Goal: Task Accomplishment & Management: Manage account settings

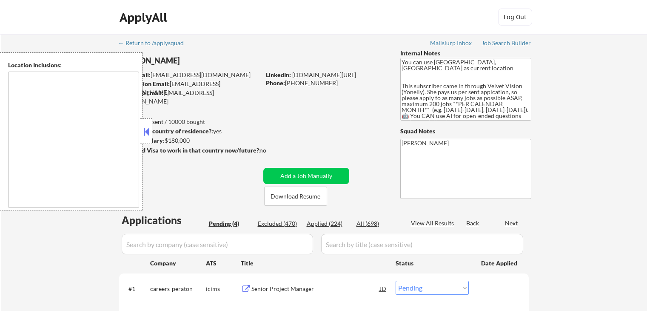
select select ""pending""
type textarea "[GEOGRAPHIC_DATA], [GEOGRAPHIC_DATA] [GEOGRAPHIC_DATA], [GEOGRAPHIC_DATA] [GEOG…"
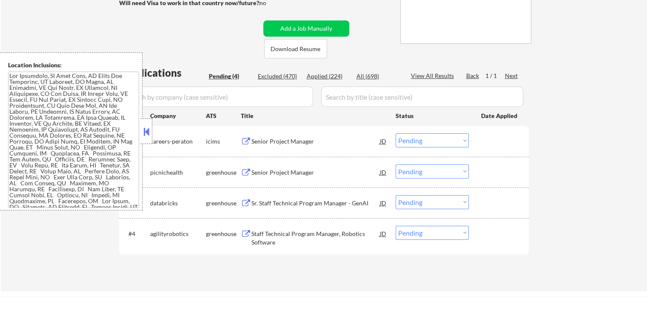
scroll to position [170, 0]
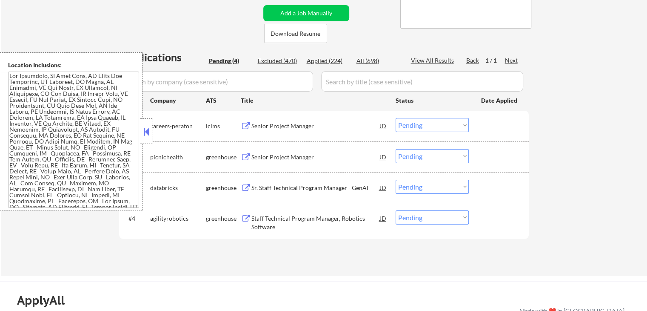
click at [306, 125] on div "Senior Project Manager" at bounding box center [315, 126] width 128 height 9
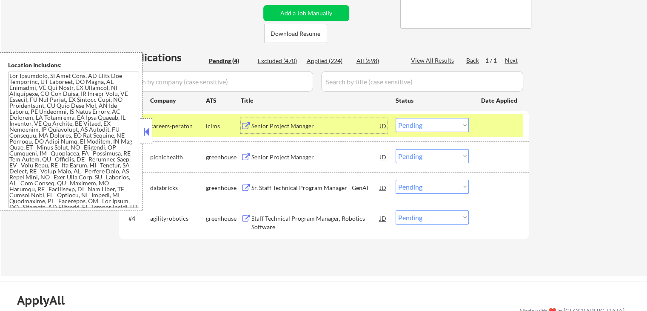
click at [332, 156] on div "Senior Project Manager" at bounding box center [315, 157] width 128 height 9
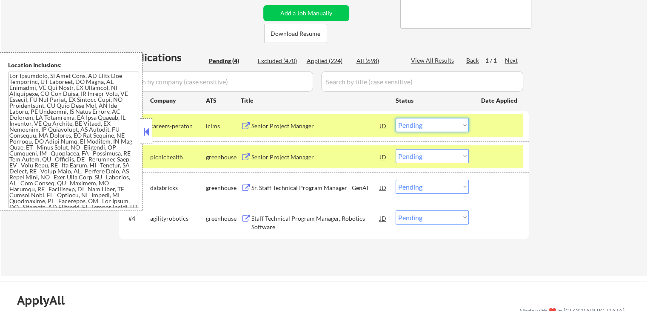
click at [428, 131] on select "Choose an option... Pending Applied Excluded (Questions) Excluded (Expired) Exc…" at bounding box center [432, 125] width 73 height 14
click at [396, 118] on select "Choose an option... Pending Applied Excluded (Questions) Excluded (Expired) Exc…" at bounding box center [432, 125] width 73 height 14
click at [322, 188] on div "Sr. Staff Technical Program Manager - GenAI" at bounding box center [315, 187] width 128 height 9
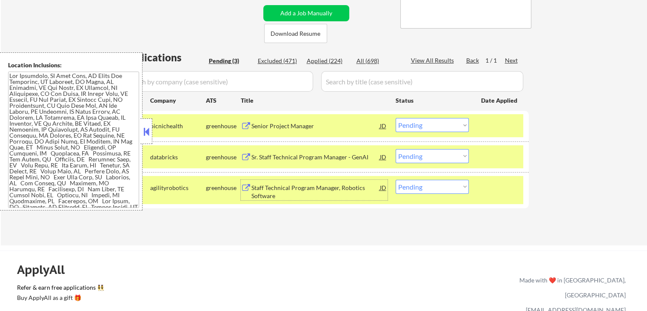
drag, startPoint x: 423, startPoint y: 122, endPoint x: 425, endPoint y: 129, distance: 7.7
click at [423, 123] on select "Choose an option... Pending Applied Excluded (Questions) Excluded (Expired) Exc…" at bounding box center [432, 125] width 73 height 14
click at [396, 118] on select "Choose an option... Pending Applied Excluded (Questions) Excluded (Expired) Exc…" at bounding box center [432, 125] width 73 height 14
click at [323, 193] on div "Staff Technical Program Manager, Robotics Software" at bounding box center [315, 191] width 128 height 17
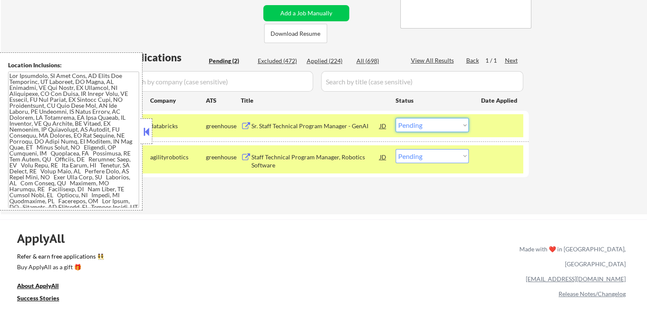
drag, startPoint x: 433, startPoint y: 125, endPoint x: 431, endPoint y: 131, distance: 5.7
click at [433, 126] on select "Choose an option... Pending Applied Excluded (Questions) Excluded (Expired) Exc…" at bounding box center [432, 125] width 73 height 14
click at [396, 118] on select "Choose an option... Pending Applied Excluded (Questions) Excluded (Expired) Exc…" at bounding box center [432, 125] width 73 height 14
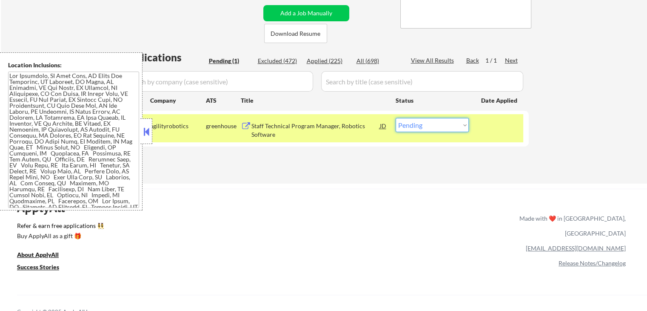
click at [425, 128] on select "Choose an option... Pending Applied Excluded (Questions) Excluded (Expired) Exc…" at bounding box center [432, 125] width 73 height 14
select select ""applied""
click at [396, 118] on select "Choose an option... Pending Applied Excluded (Questions) Excluded (Expired) Exc…" at bounding box center [432, 125] width 73 height 14
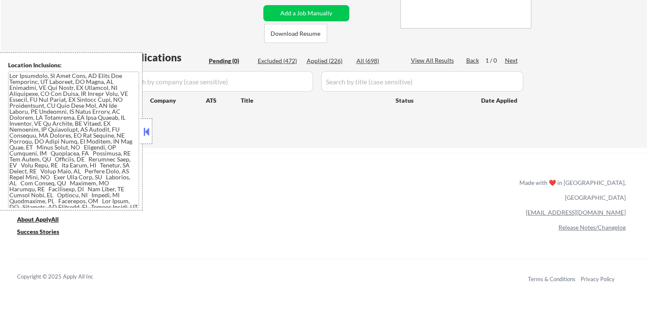
click at [329, 60] on div "Applied (226)" at bounding box center [328, 61] width 43 height 9
select select ""applied""
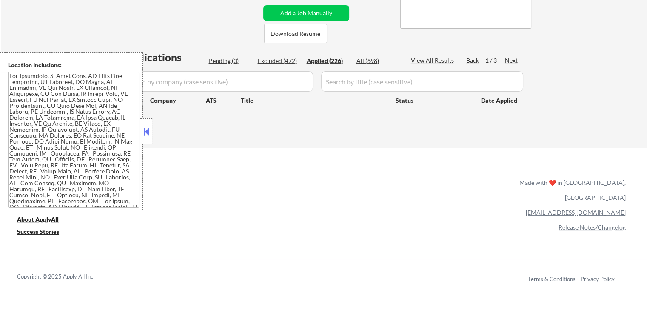
select select ""applied""
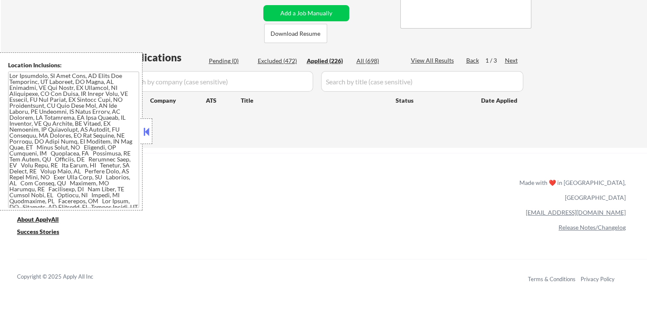
select select ""applied""
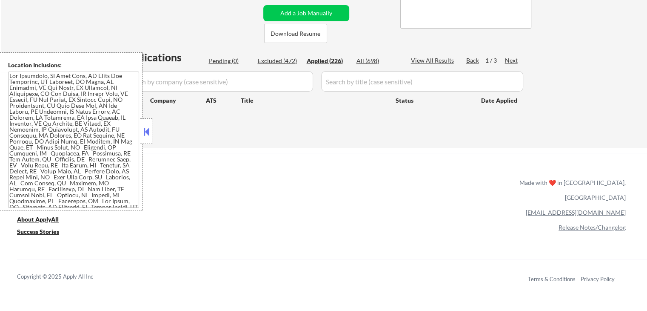
select select ""applied""
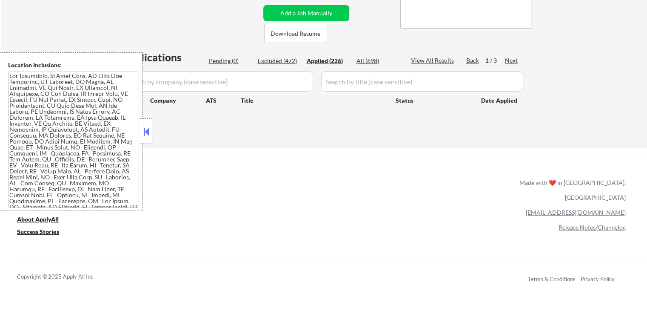
select select ""applied""
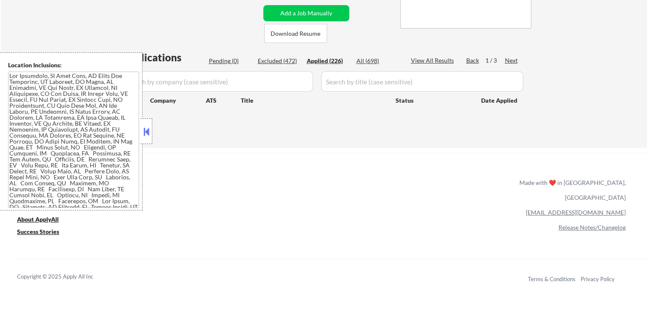
select select ""applied""
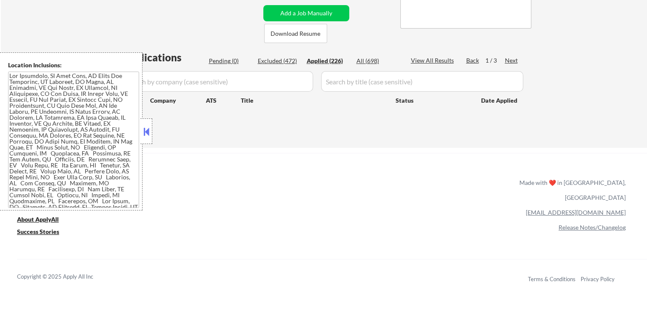
select select ""applied""
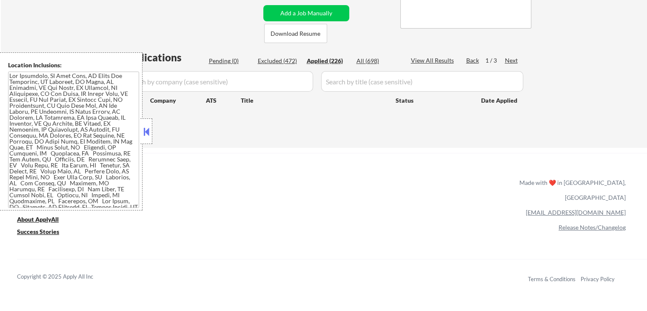
select select ""applied""
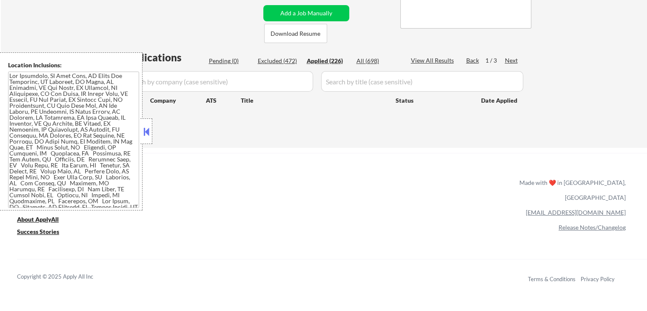
select select ""applied""
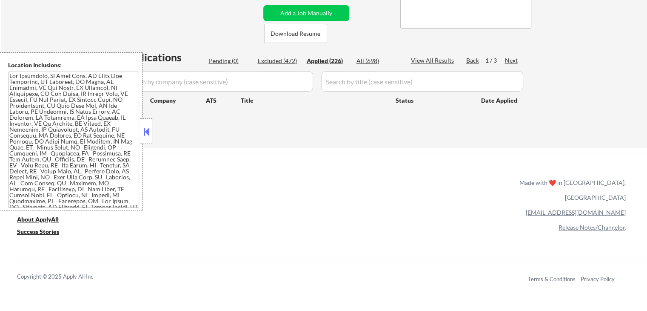
select select ""applied""
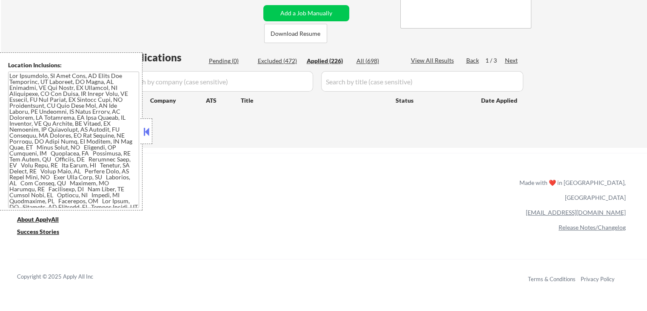
select select ""applied""
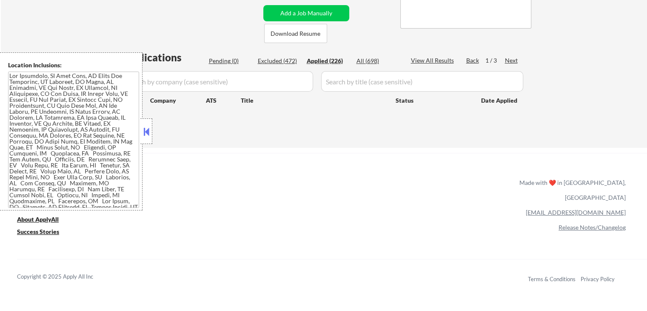
select select ""applied""
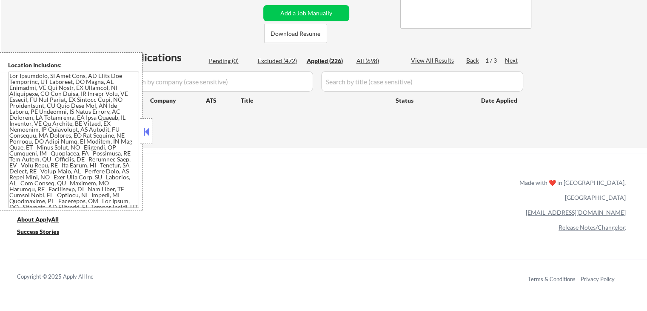
select select ""applied""
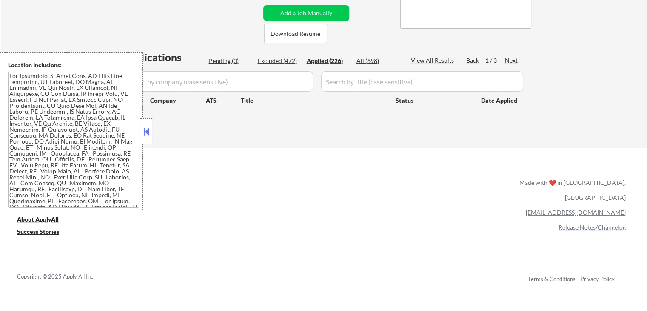
select select ""applied""
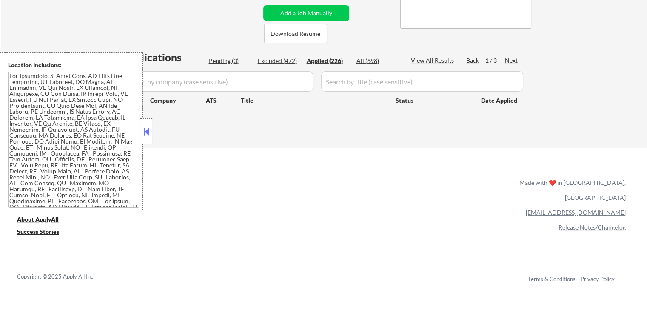
select select ""applied""
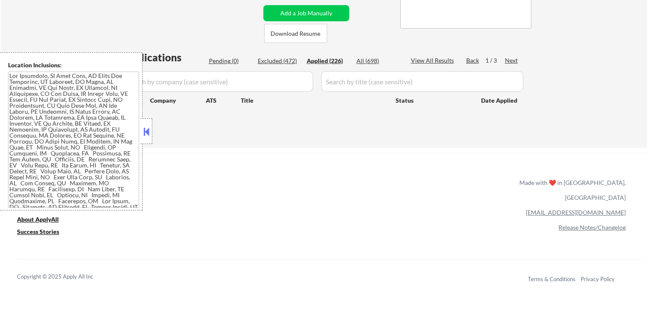
select select ""applied""
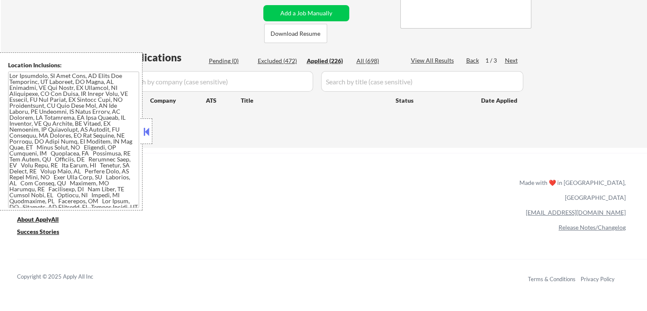
select select ""applied""
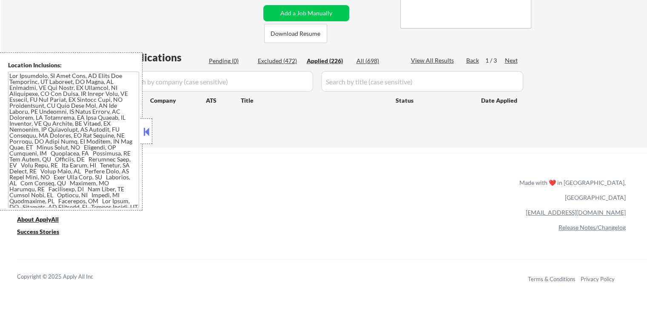
select select ""applied""
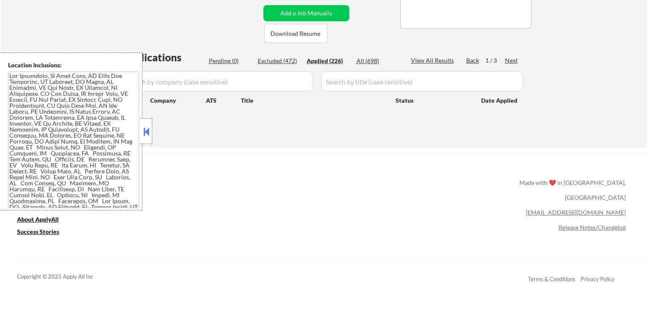
select select ""applied""
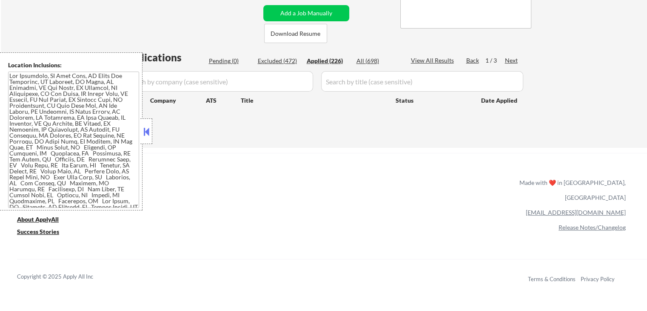
select select ""applied""
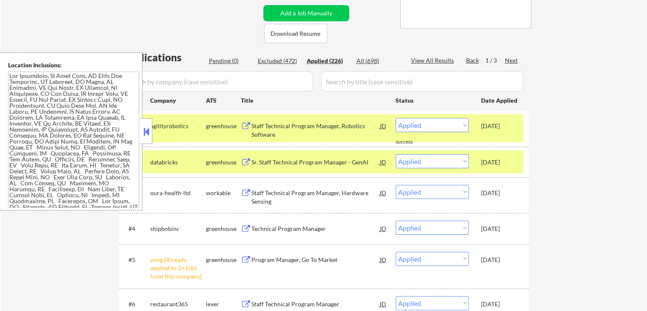
click at [221, 60] on div "Pending (0)" at bounding box center [230, 61] width 43 height 9
